Goal: Check status: Check status

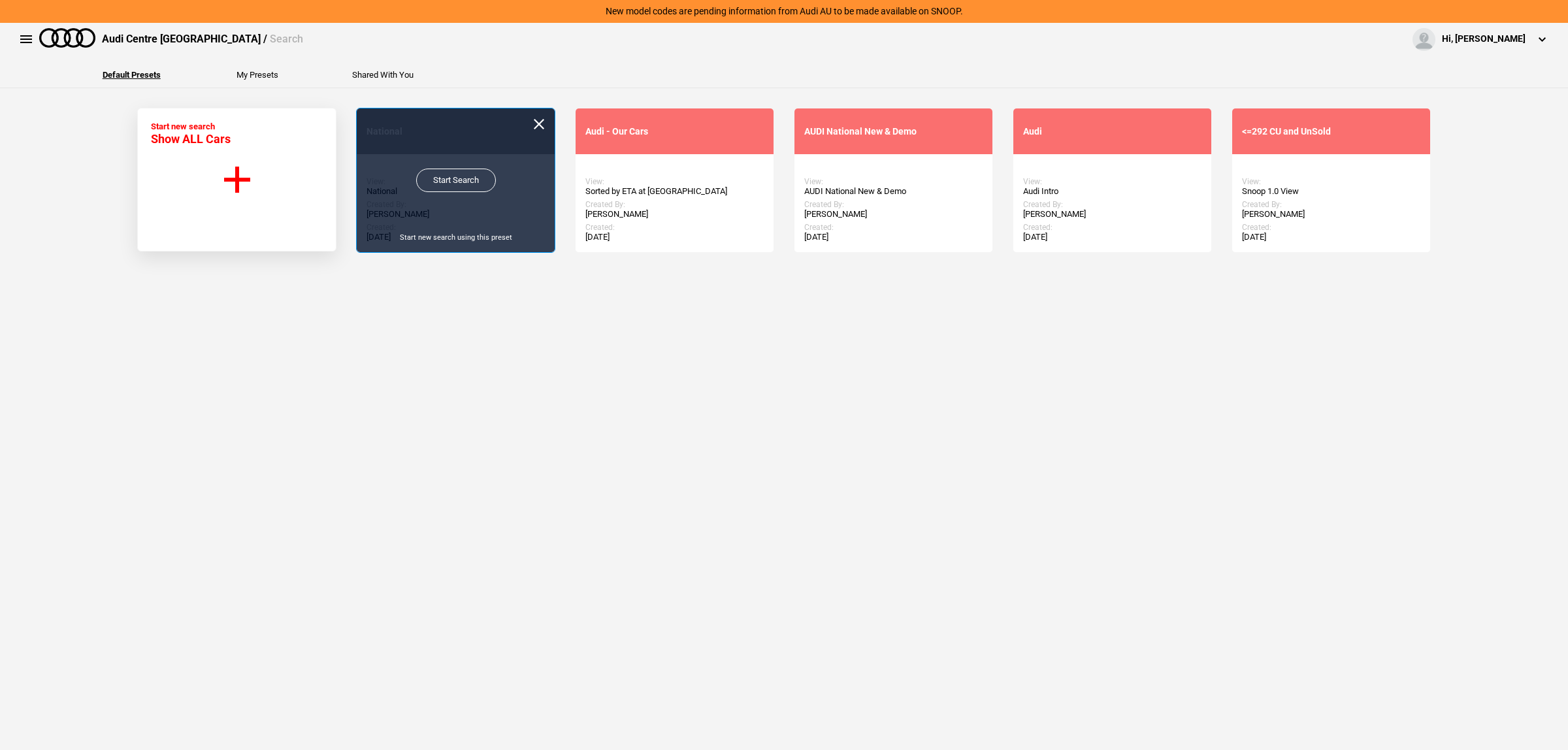
click at [471, 184] on link "Start Search" at bounding box center [455, 180] width 80 height 24
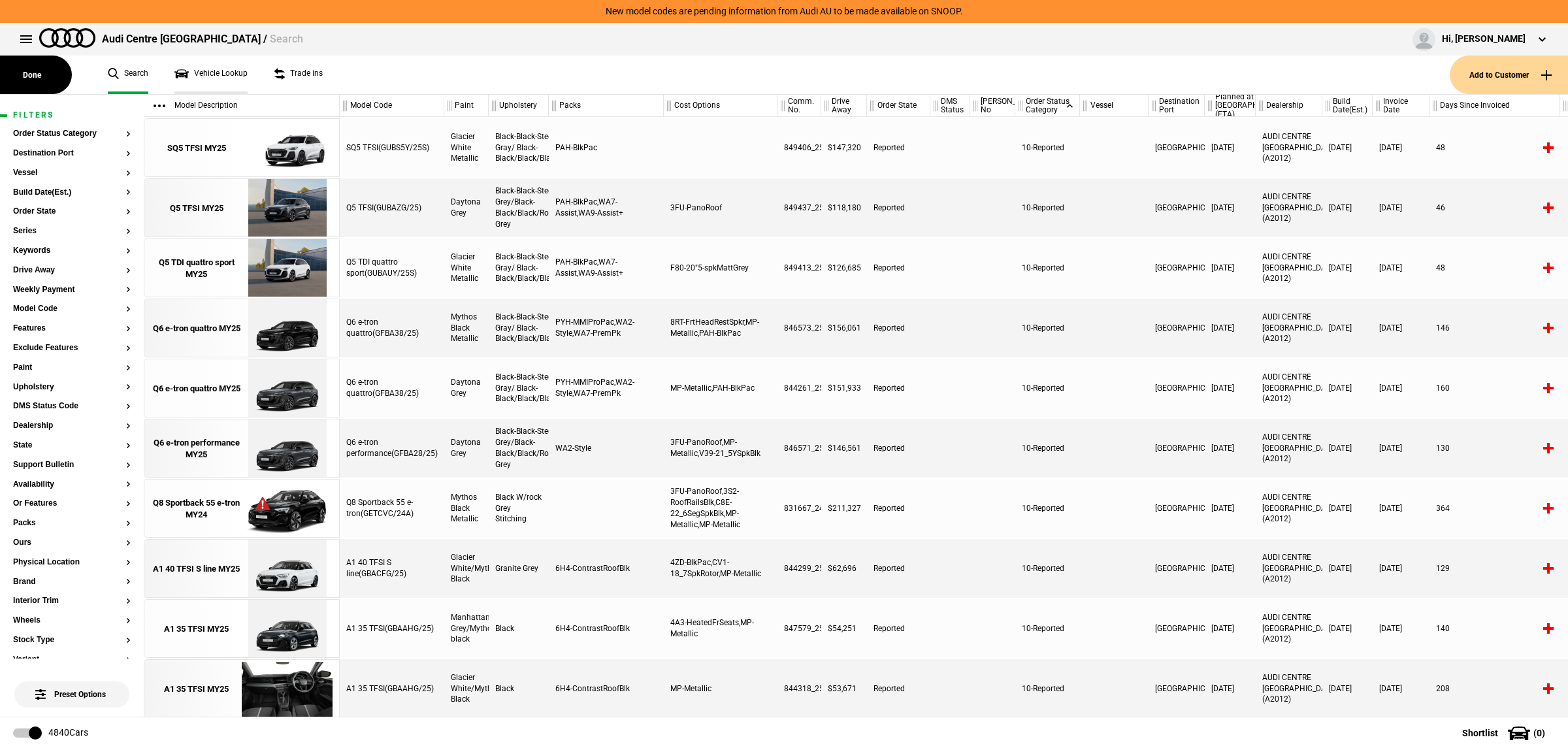
click at [208, 77] on link "Vehicle Lookup" at bounding box center [211, 75] width 74 height 39
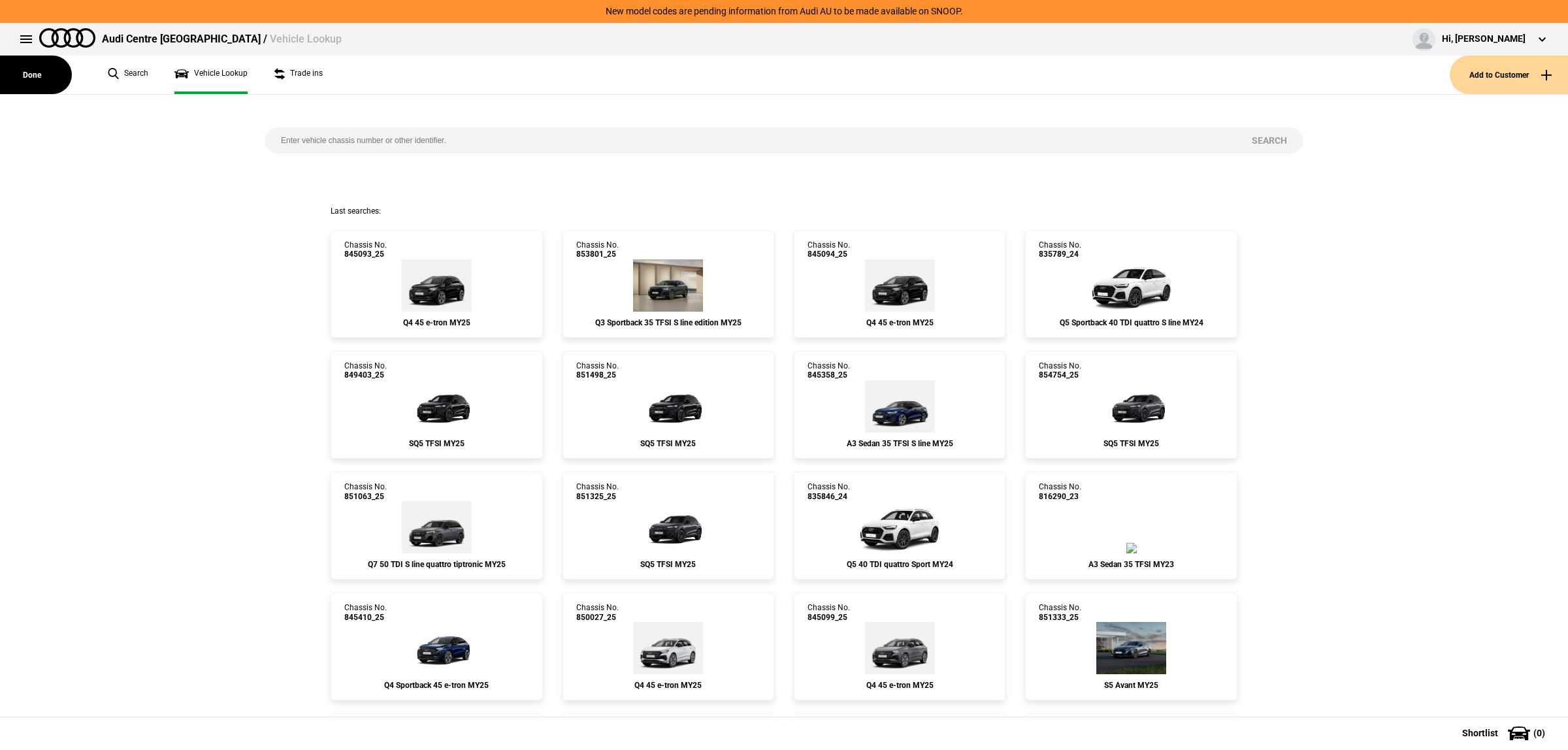
click at [414, 142] on input "search" at bounding box center [750, 140] width 970 height 26
paste input "853828"
type input "853828"
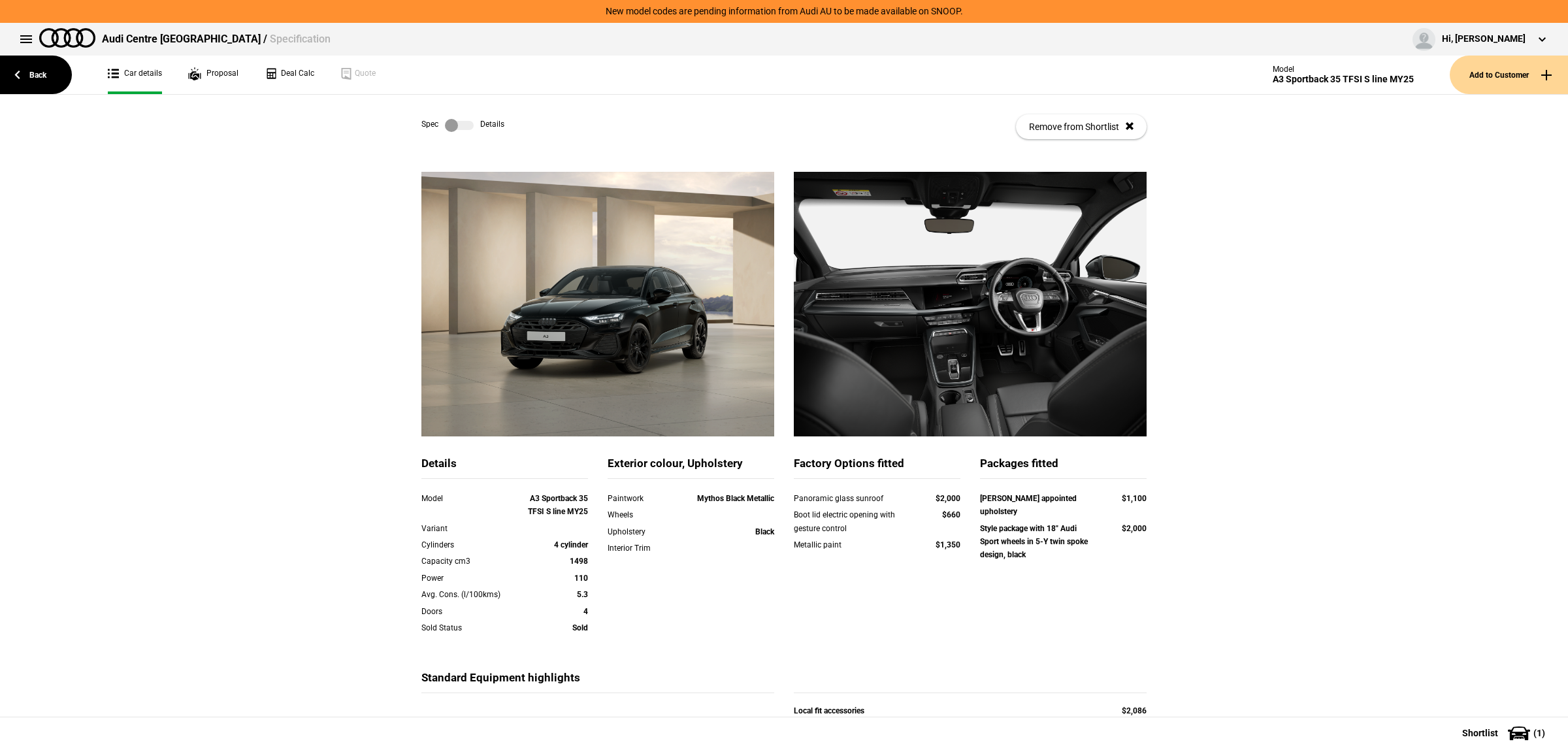
click at [465, 124] on label at bounding box center [458, 125] width 29 height 13
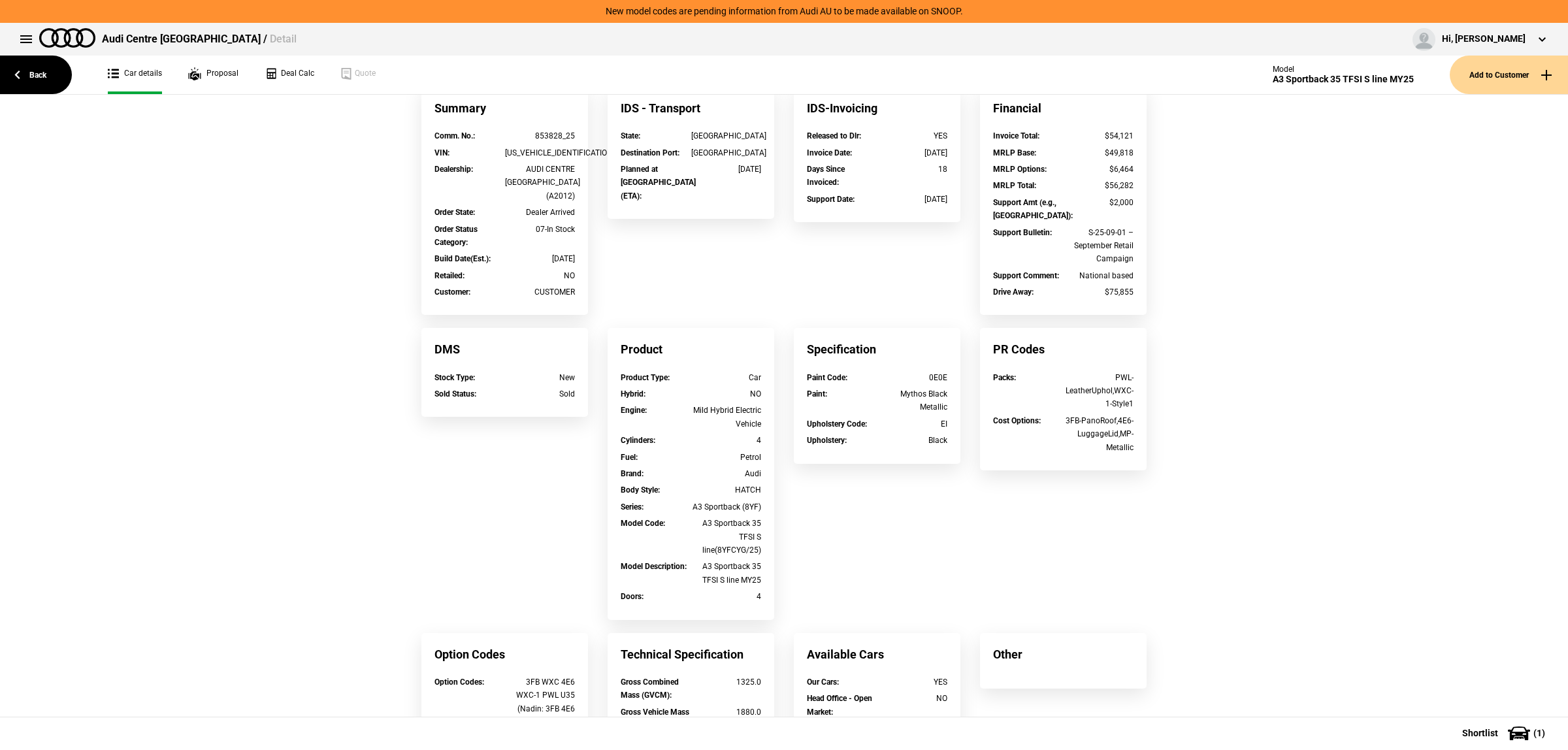
scroll to position [212, 0]
